Goal: Task Accomplishment & Management: Manage account settings

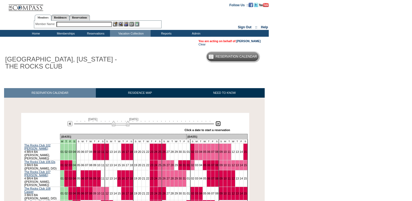
click at [219, 124] on img at bounding box center [218, 123] width 5 height 5
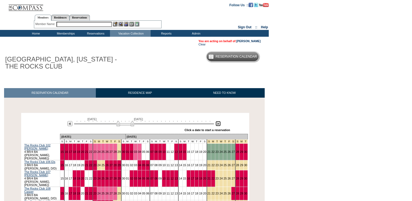
click at [219, 124] on img at bounding box center [218, 123] width 5 height 5
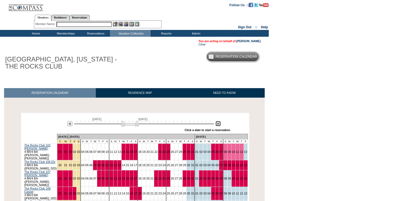
click at [219, 124] on img at bounding box center [218, 123] width 5 height 5
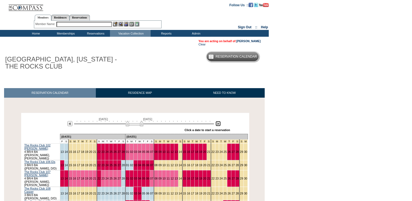
click at [219, 124] on img at bounding box center [218, 123] width 5 height 5
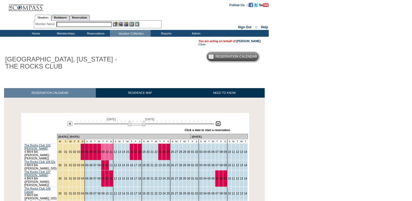
drag, startPoint x: 139, startPoint y: 126, endPoint x: 135, endPoint y: 125, distance: 3.6
click at [135, 125] on img at bounding box center [137, 123] width 18 height 5
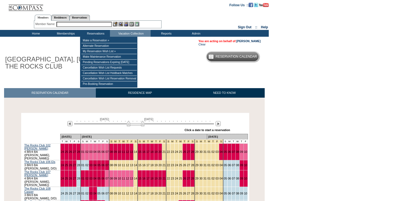
click at [98, 26] on input "text" at bounding box center [84, 24] width 55 height 5
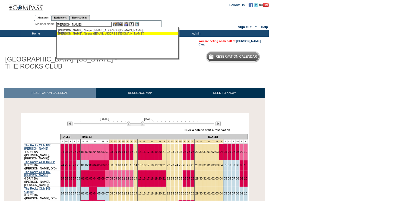
click at [104, 33] on div "[PERSON_NAME] ([EMAIL_ADDRESS][DOMAIN_NAME])" at bounding box center [118, 33] width 120 height 3
type input "[PERSON_NAME] ([EMAIL_ADDRESS][DOMAIN_NAME])"
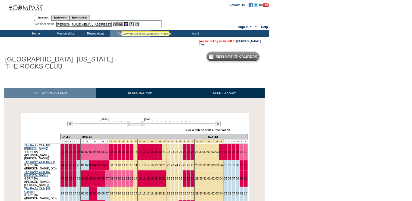
click at [127, 23] on img at bounding box center [126, 24] width 5 height 5
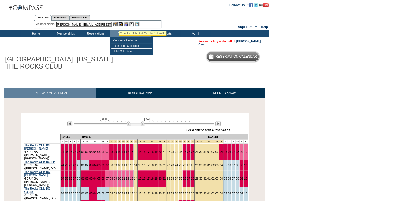
click at [119, 24] on img at bounding box center [120, 24] width 5 height 5
